Goal: Task Accomplishment & Management: Use online tool/utility

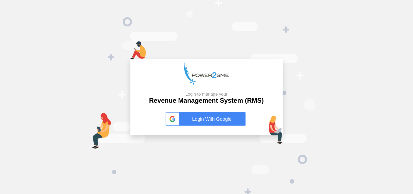
click at [205, 120] on link "Login With Google" at bounding box center [207, 119] width 82 height 14
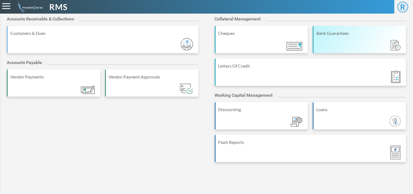
click at [360, 36] on div "Bank Guarantees" at bounding box center [359, 33] width 87 height 7
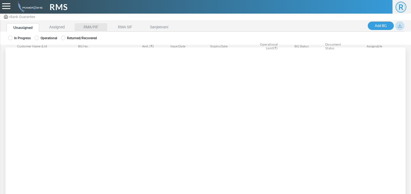
click at [96, 26] on li "RMA PIF" at bounding box center [91, 27] width 33 height 8
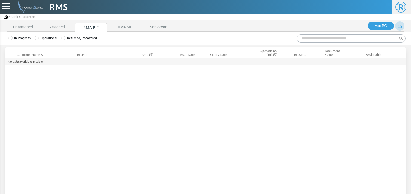
click at [55, 38] on label "Operational" at bounding box center [46, 38] width 23 height 5
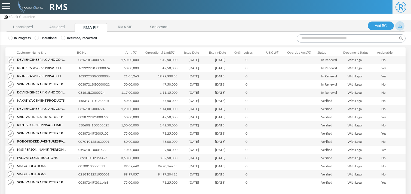
click at [343, 39] on input "Search:" at bounding box center [351, 38] width 109 height 8
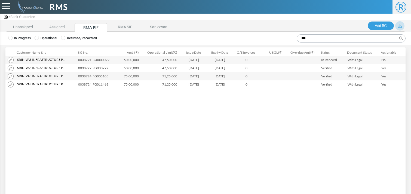
type input "***"
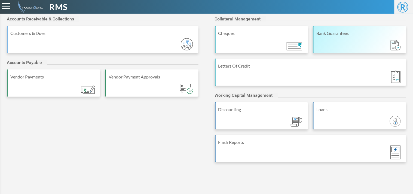
click at [351, 43] on div "Bank Guarantees" at bounding box center [359, 39] width 93 height 27
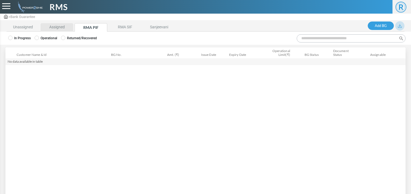
click at [61, 26] on li "Assigned" at bounding box center [57, 27] width 33 height 8
click at [47, 36] on label "Operational" at bounding box center [46, 38] width 23 height 5
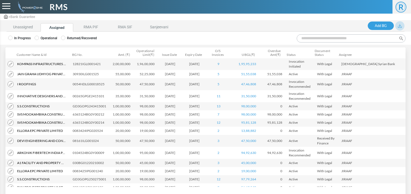
click at [329, 42] on input "Search:" at bounding box center [351, 38] width 109 height 8
click at [98, 24] on li "RMA PIF" at bounding box center [91, 27] width 33 height 8
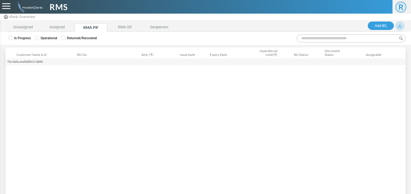
click at [53, 39] on label "Operational" at bounding box center [46, 38] width 23 height 5
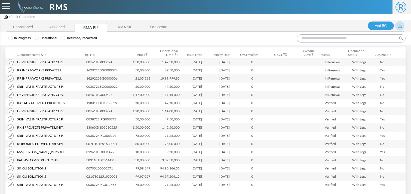
click at [320, 40] on input "Search:" at bounding box center [351, 38] width 109 height 8
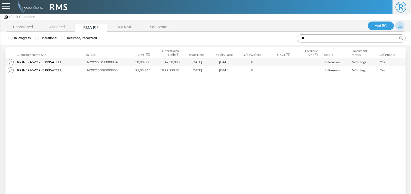
type input "**"
